Goal: Transaction & Acquisition: Purchase product/service

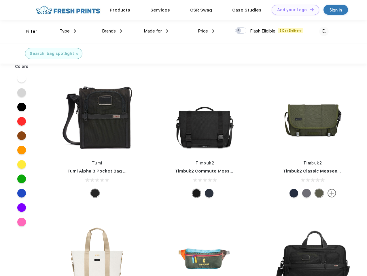
click at [293, 10] on link "Add your Logo Design Tool" at bounding box center [296, 10] width 48 height 10
click at [0, 0] on div "Design Tool" at bounding box center [0, 0] width 0 height 0
click at [309, 10] on link "Add your Logo Design Tool" at bounding box center [296, 10] width 48 height 10
click at [28, 31] on div "Filter" at bounding box center [32, 31] width 12 height 7
click at [68, 31] on span "Type" at bounding box center [65, 31] width 10 height 5
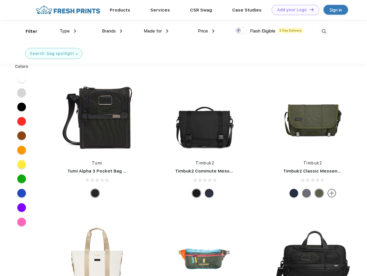
click at [112, 31] on span "Brands" at bounding box center [109, 31] width 14 height 5
click at [156, 31] on span "Made for" at bounding box center [153, 31] width 18 height 5
click at [206, 31] on span "Price" at bounding box center [203, 31] width 10 height 5
click at [241, 31] on div at bounding box center [240, 30] width 11 height 6
click at [239, 31] on input "checkbox" at bounding box center [237, 29] width 4 height 4
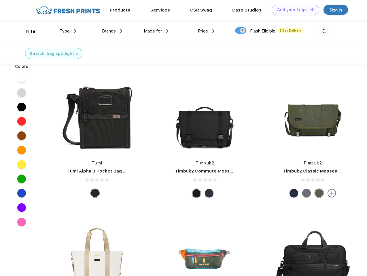
click at [324, 31] on img at bounding box center [324, 32] width 10 height 10
